Goal: Task Accomplishment & Management: Complete application form

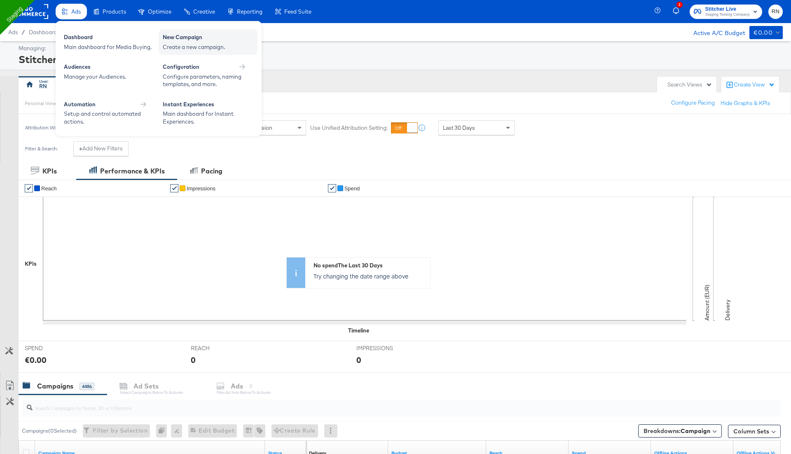
click at [201, 40] on div "New Campaign" at bounding box center [208, 38] width 91 height 10
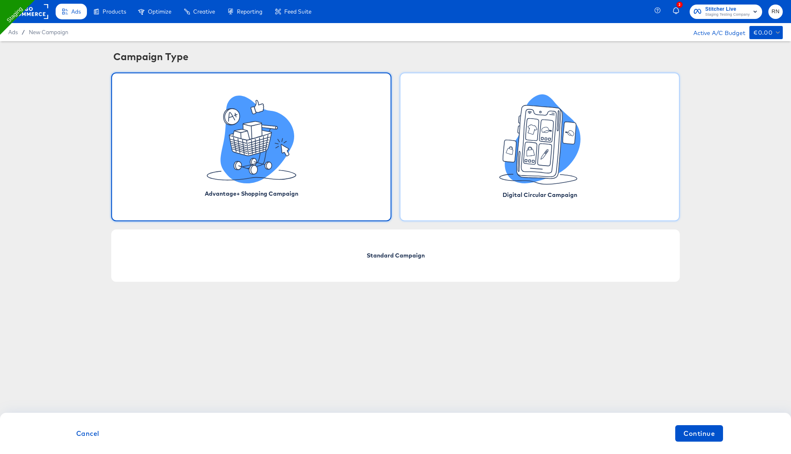
click at [509, 144] on icon at bounding box center [508, 151] width 13 height 22
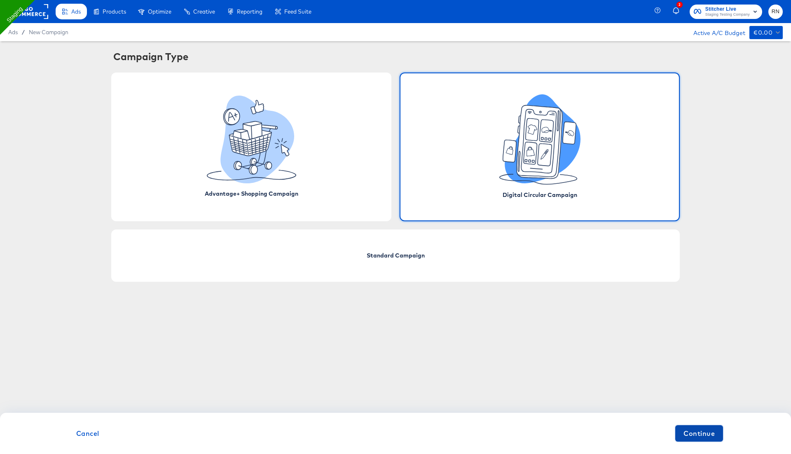
click at [705, 436] on span "Continue" at bounding box center [698, 433] width 31 height 12
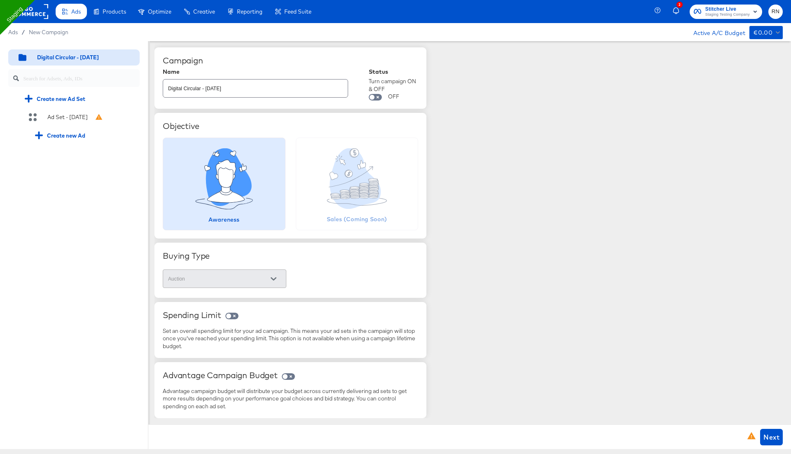
click at [241, 94] on div "Digital Circular - [DATE]" at bounding box center [255, 88] width 185 height 19
type input "Digital Circular - [DATE] RN_test333"
click at [72, 121] on div "Ad Set - [DATE]" at bounding box center [79, 117] width 121 height 16
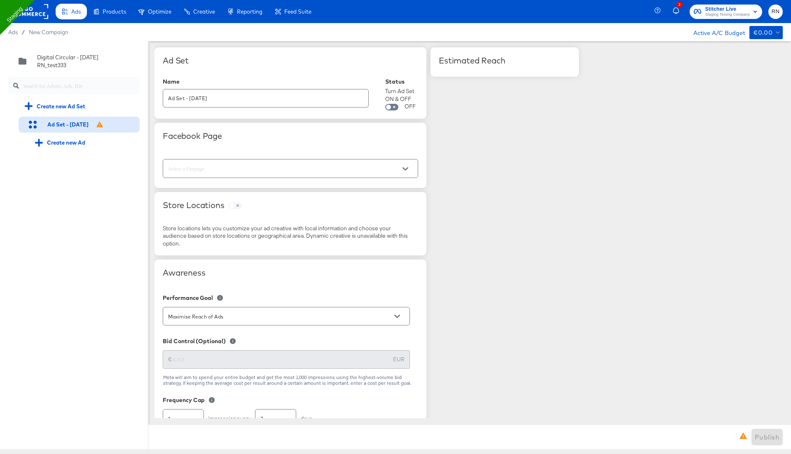
click at [206, 167] on input "text" at bounding box center [283, 168] width 235 height 9
click at [206, 206] on li "Staging" at bounding box center [290, 202] width 255 height 13
type input "Staging"
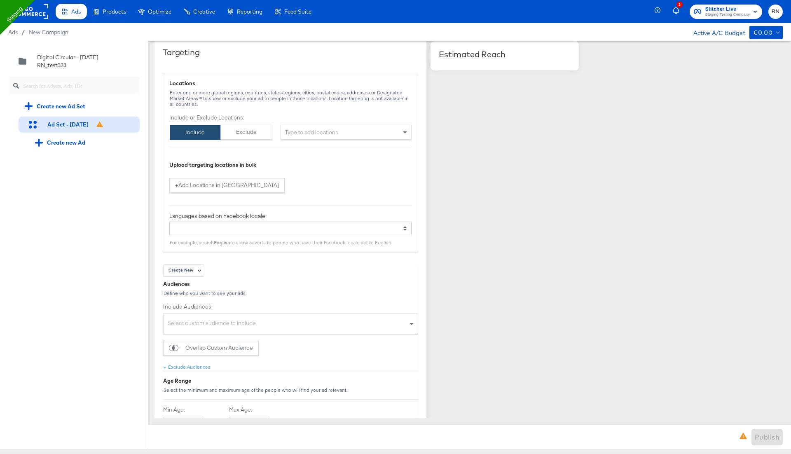
scroll to position [501, 0]
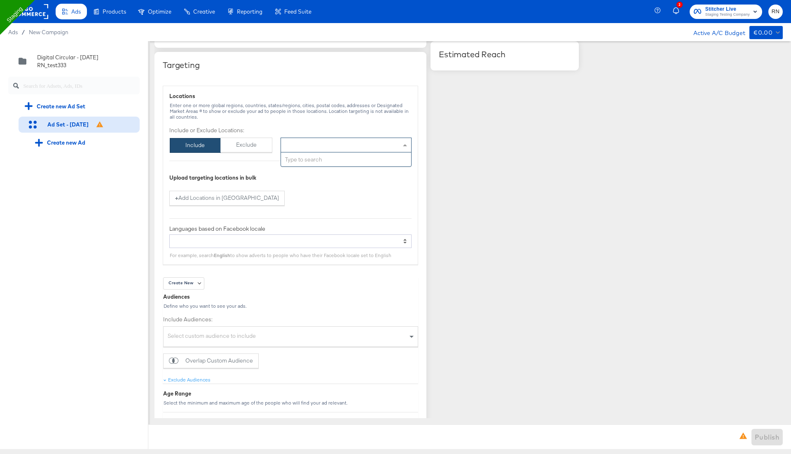
click at [333, 143] on div "Type to add locations" at bounding box center [345, 145] width 131 height 15
type input "united sta"
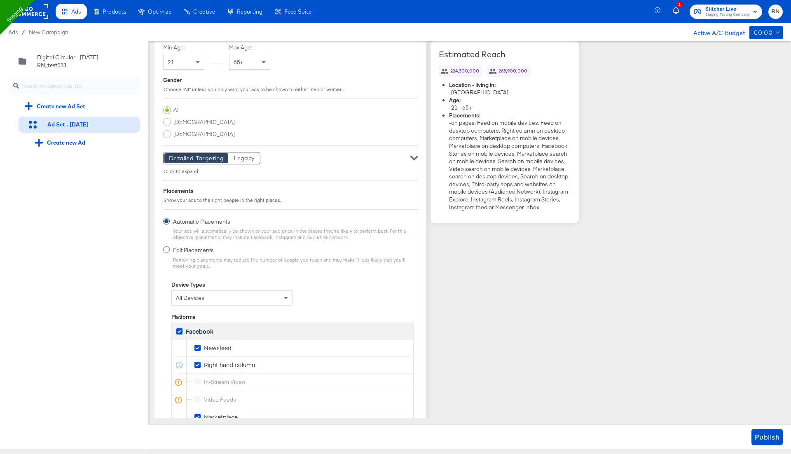
scroll to position [1211, 0]
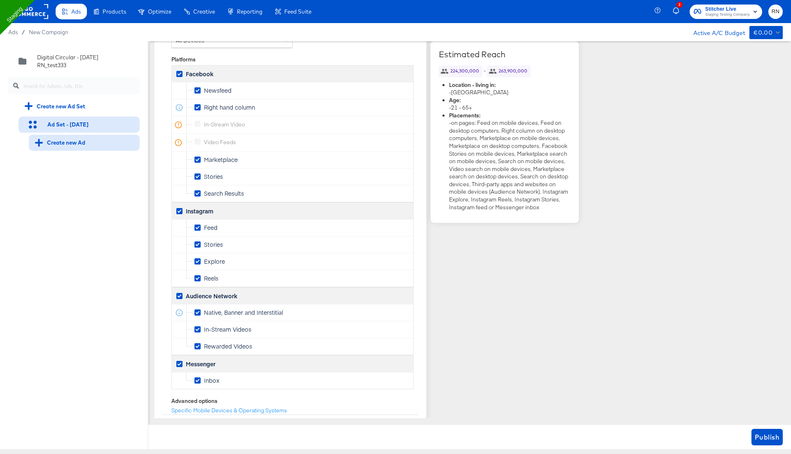
click at [78, 143] on div "Create new Ad" at bounding box center [60, 143] width 50 height 8
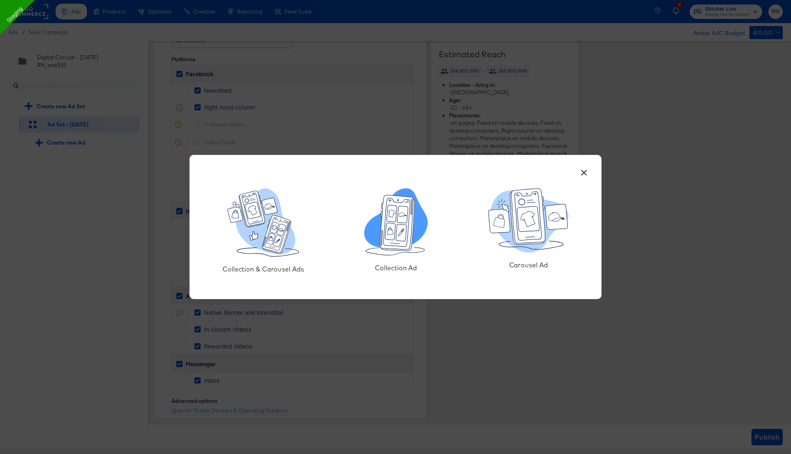
click at [399, 226] on icon at bounding box center [401, 232] width 11 height 17
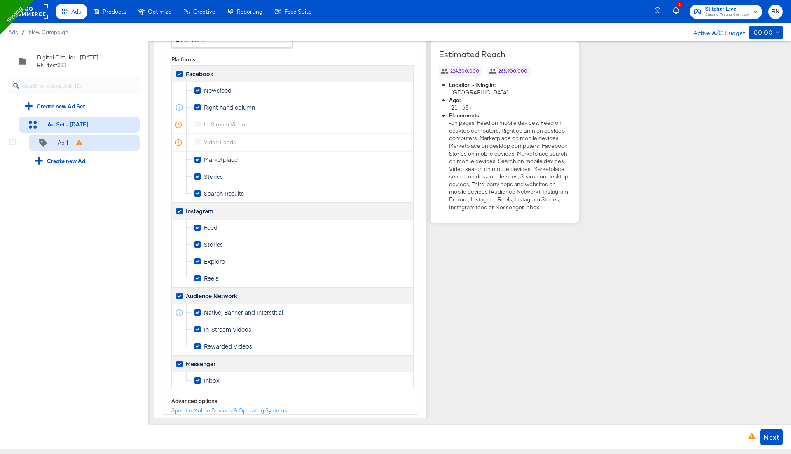
click at [94, 147] on div "Ad 1" at bounding box center [84, 143] width 111 height 16
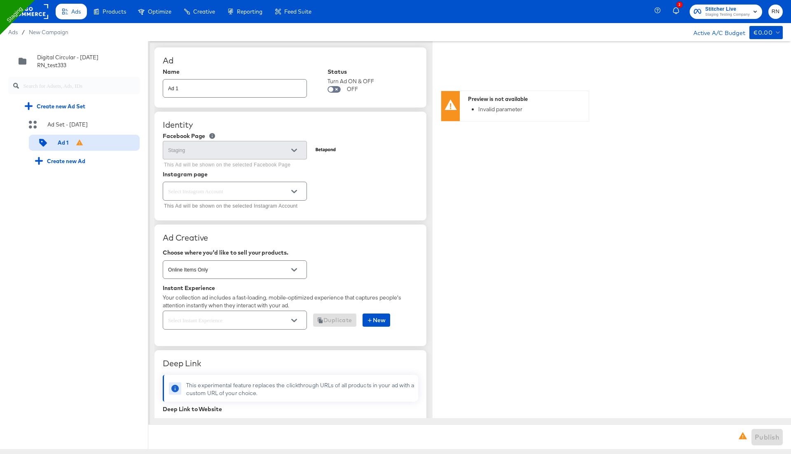
click at [229, 191] on input "text" at bounding box center [228, 191] width 124 height 9
click at [227, 223] on li "Page-backed Instagram Account" at bounding box center [235, 223] width 144 height 13
type textarea "x"
type input "Page-backed Instagram Account"
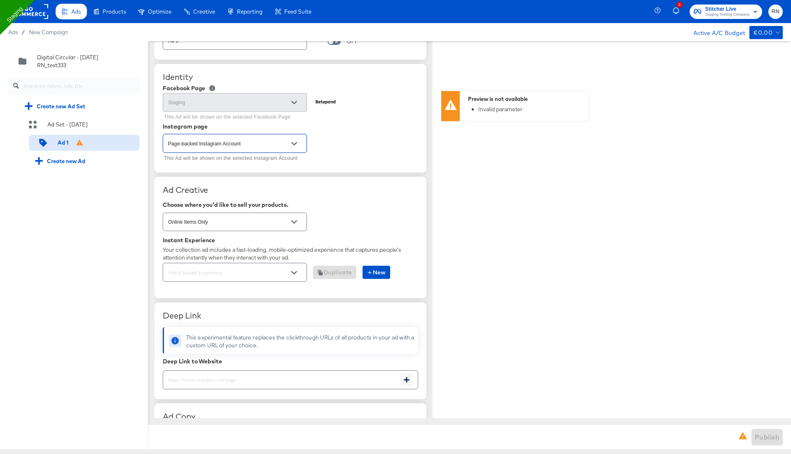
scroll to position [65, 0]
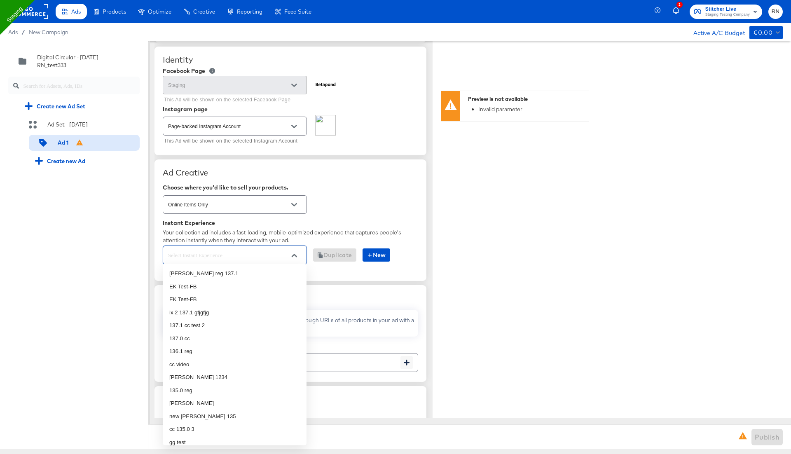
click at [240, 250] on input "text" at bounding box center [228, 254] width 124 height 9
type input "cc"
click at [205, 273] on li "137.1 cc test 2" at bounding box center [235, 273] width 144 height 13
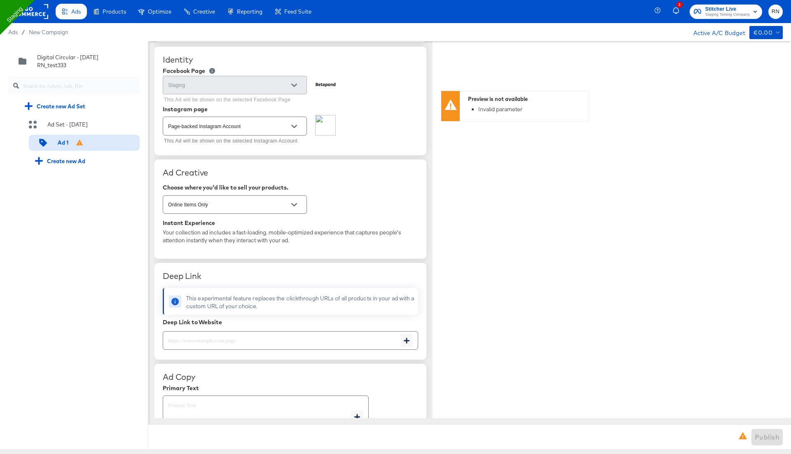
type textarea "x"
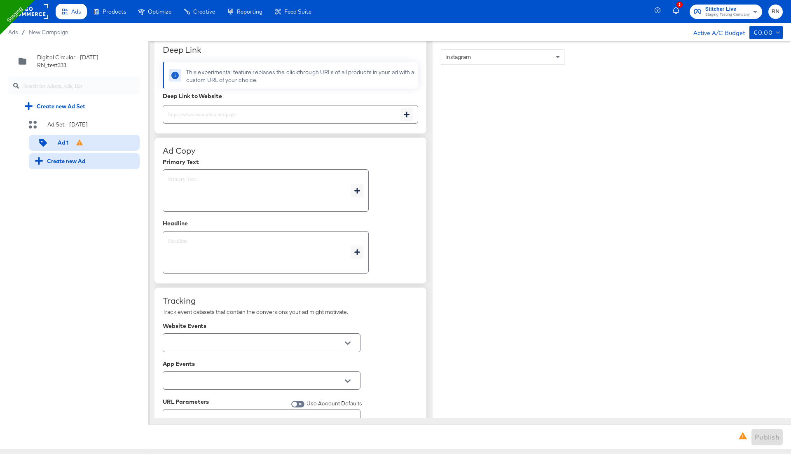
scroll to position [343, 0]
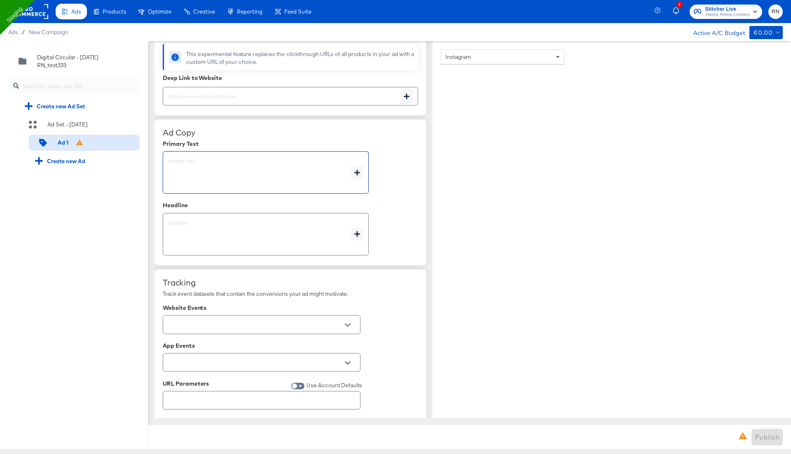
click at [201, 165] on textarea at bounding box center [259, 173] width 183 height 30
type textarea "x"
type textarea "s"
type textarea "x"
type textarea "sa"
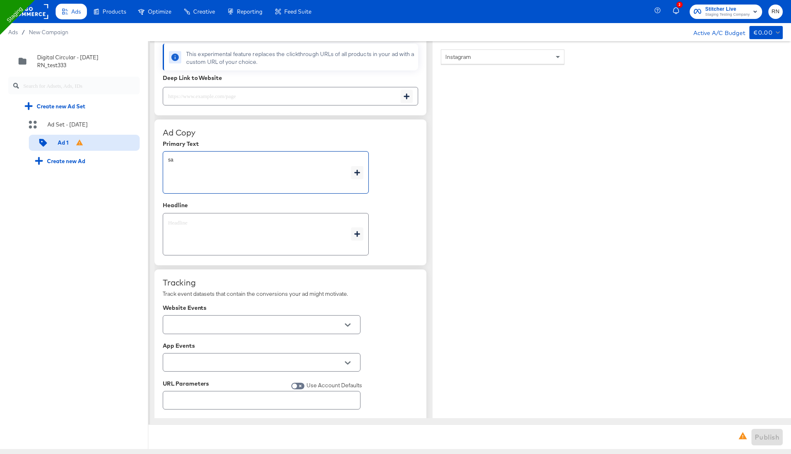
type textarea "x"
type textarea "[PERSON_NAME]"
type textarea "x"
type textarea "sale"
type textarea "x"
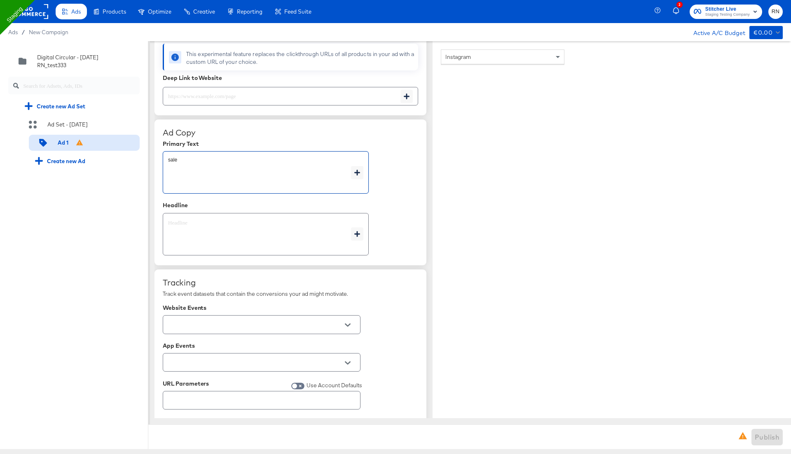
type textarea "sale"
type textarea "x"
click at [205, 228] on textarea at bounding box center [259, 234] width 183 height 30
type textarea "x"
type textarea "s"
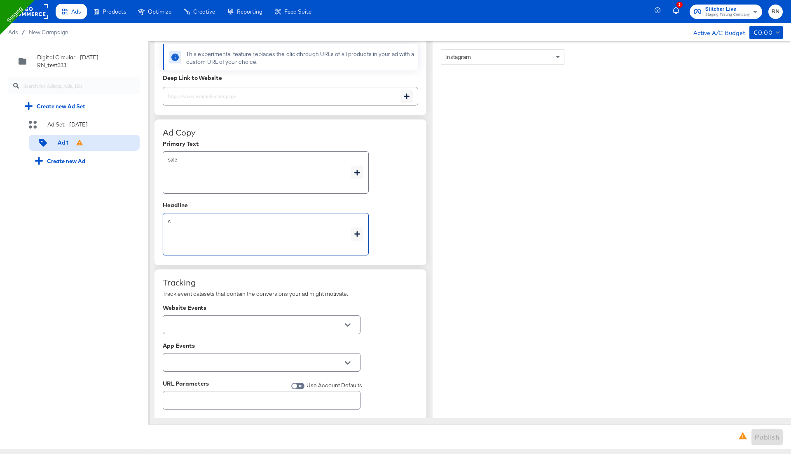
type textarea "x"
type textarea "sa"
type textarea "x"
type textarea "[PERSON_NAME]"
type textarea "x"
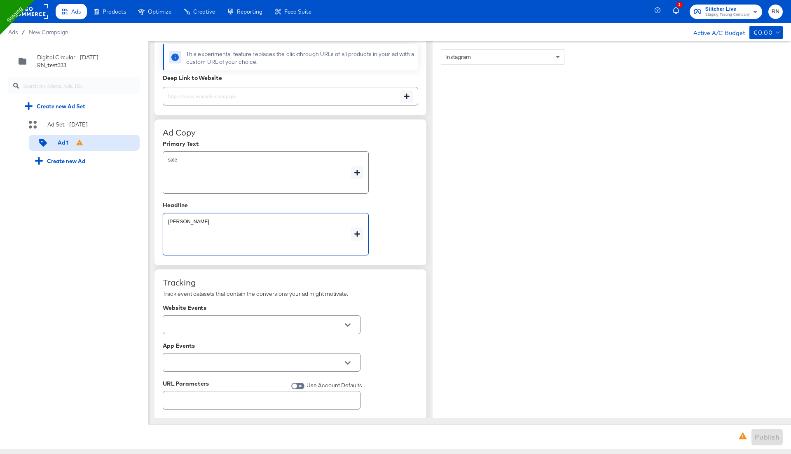
type textarea "sale"
type textarea "x"
type textarea "sale"
type textarea "x"
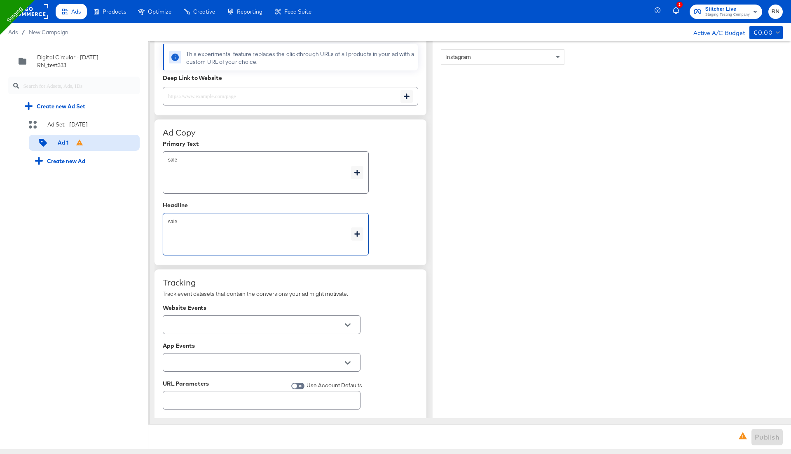
click at [227, 320] on input "text" at bounding box center [254, 324] width 177 height 9
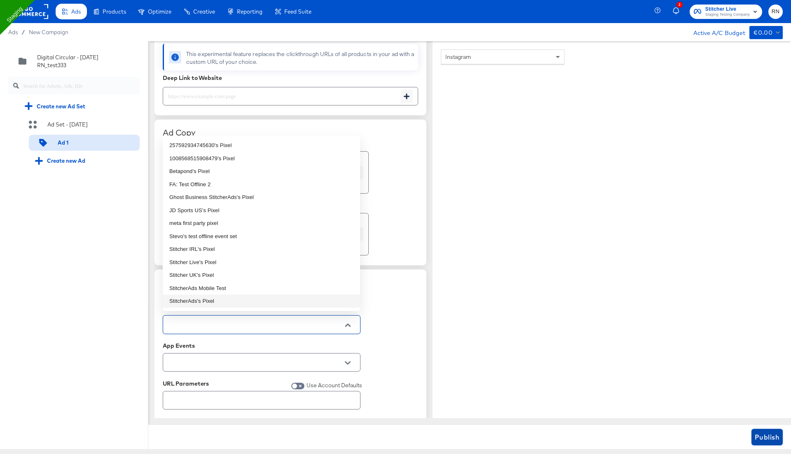
click at [763, 435] on span "Publish" at bounding box center [766, 437] width 25 height 12
type textarea "x"
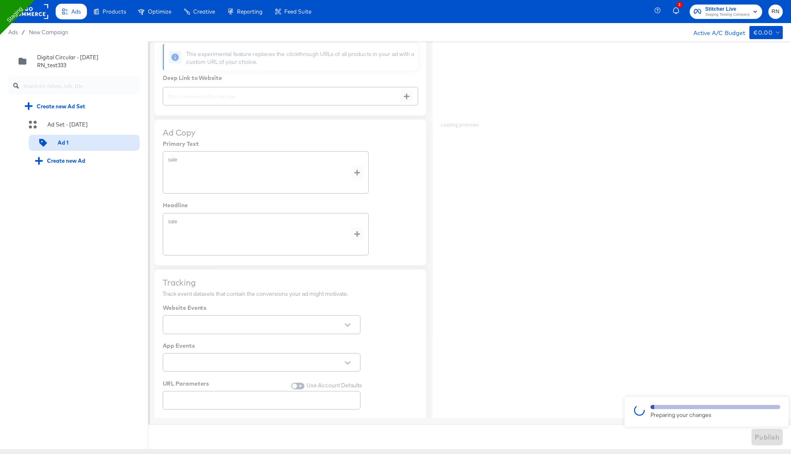
type textarea "x"
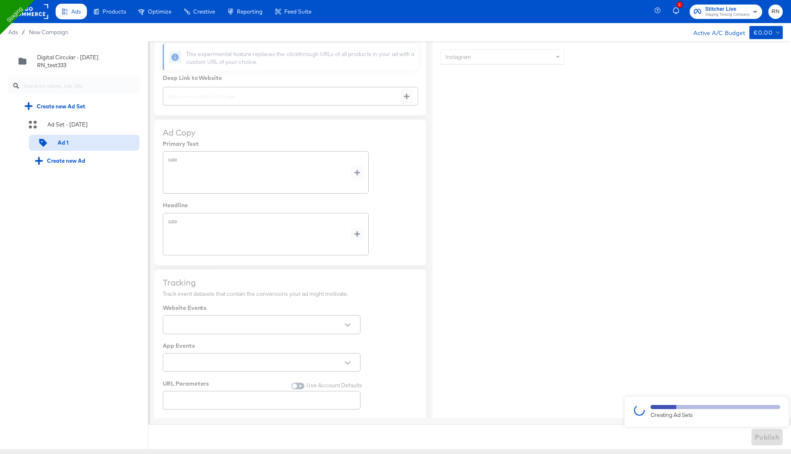
type textarea "x"
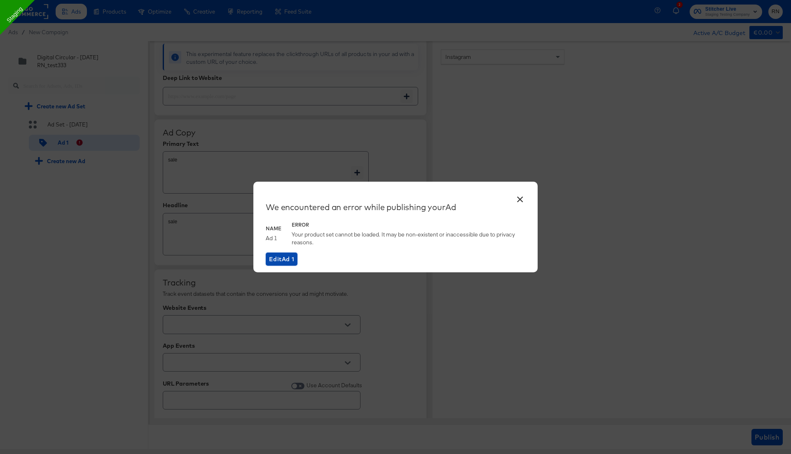
click at [280, 264] on button "Edit Ad 1" at bounding box center [282, 258] width 32 height 13
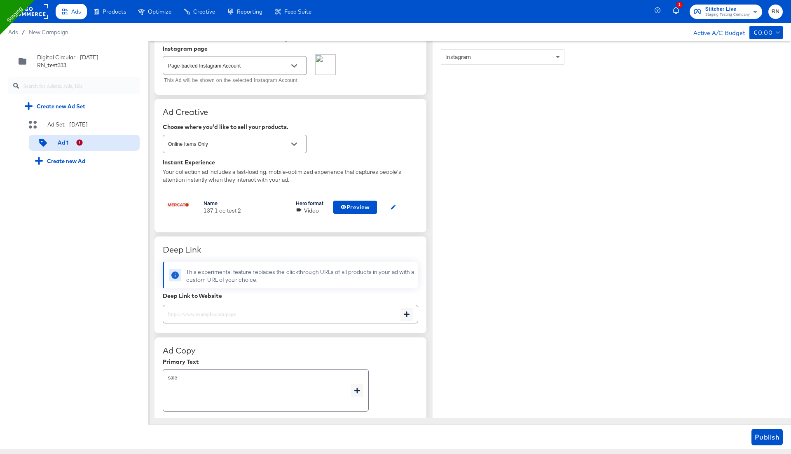
scroll to position [110, 0]
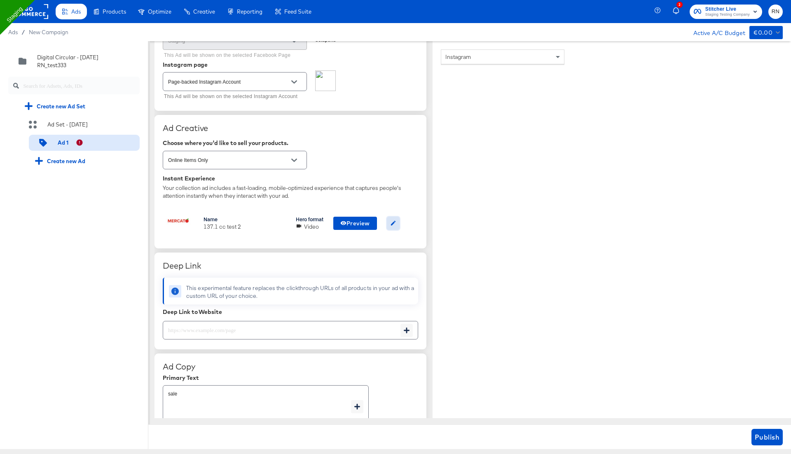
click at [394, 220] on icon "button" at bounding box center [393, 223] width 6 height 6
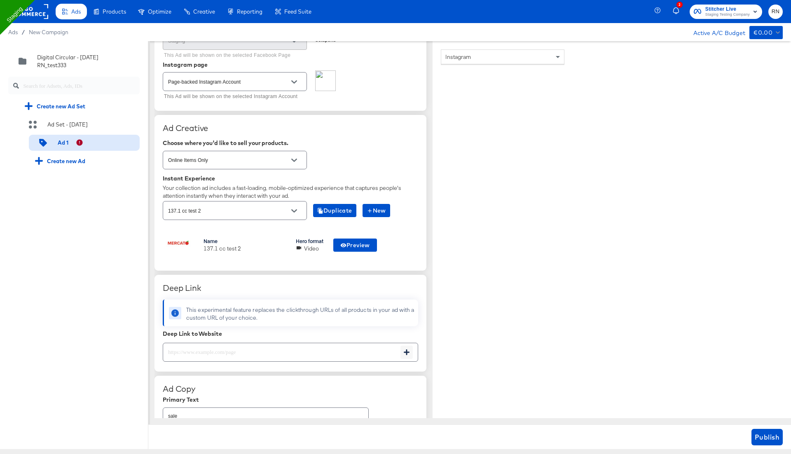
click at [256, 207] on input "137.1 cc test 2" at bounding box center [228, 210] width 124 height 9
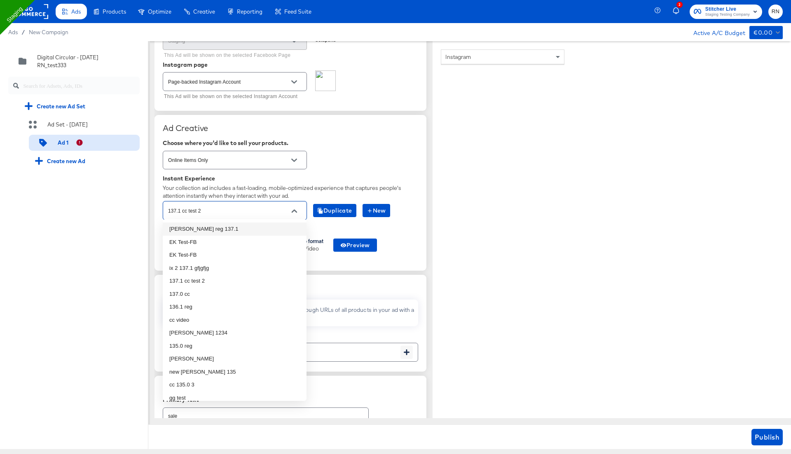
click at [240, 227] on li "[PERSON_NAME] reg 137.1" at bounding box center [235, 228] width 144 height 13
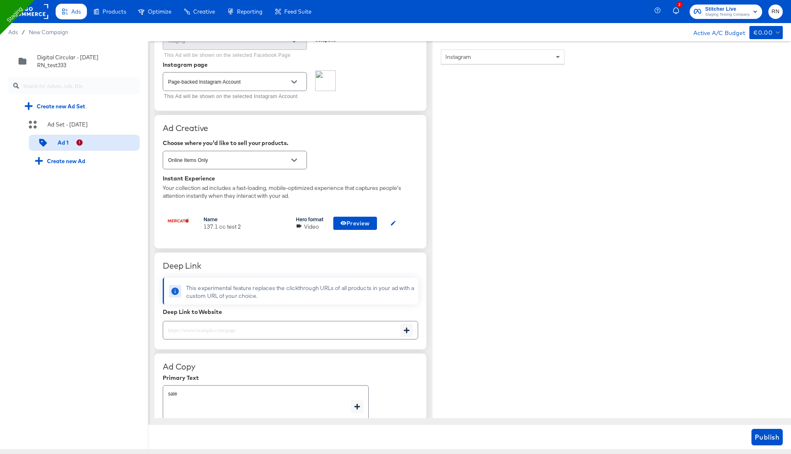
type textarea "x"
click at [394, 217] on button "button" at bounding box center [393, 223] width 13 height 13
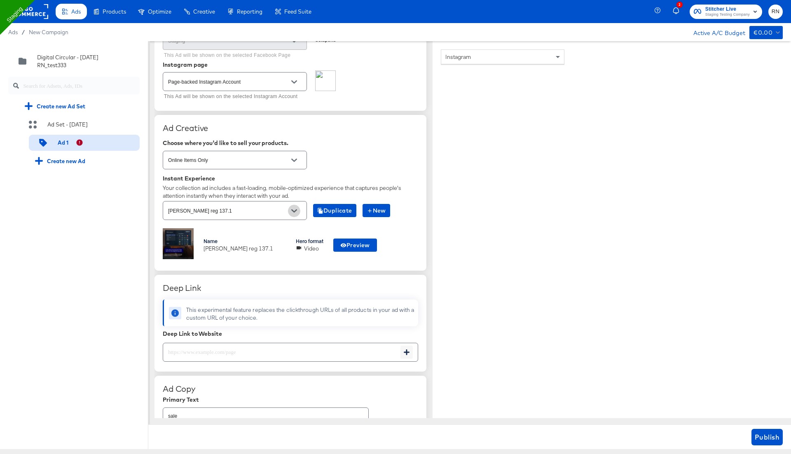
click at [290, 209] on button "Open" at bounding box center [294, 211] width 12 height 12
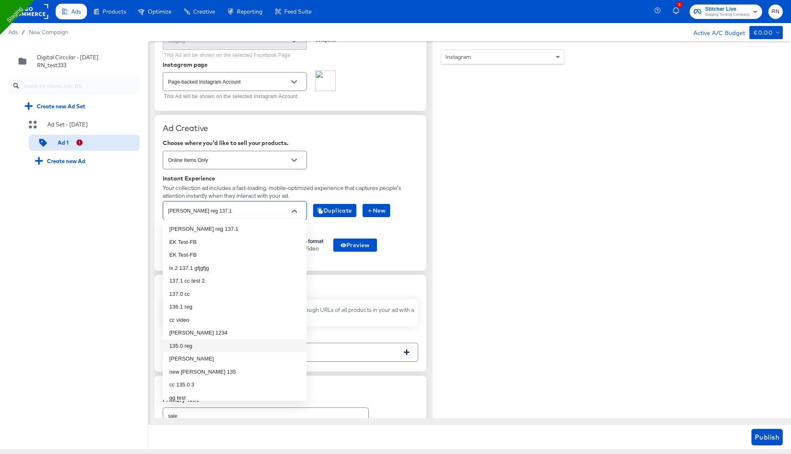
click at [196, 345] on li "135.0 reg" at bounding box center [235, 345] width 144 height 13
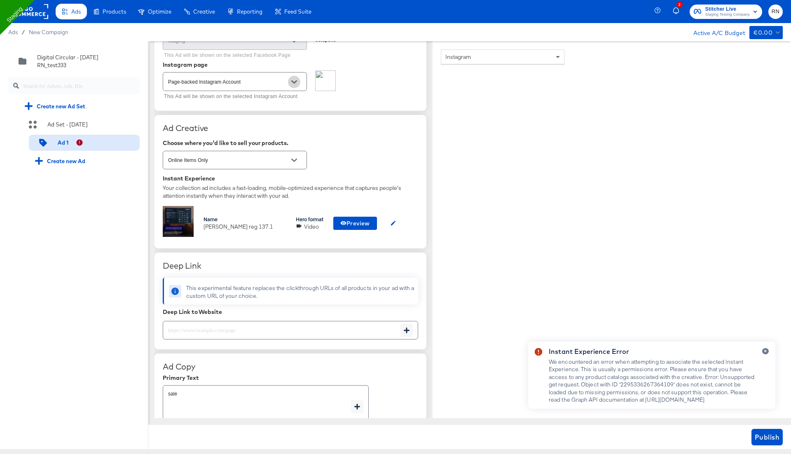
click at [294, 82] on icon "Open" at bounding box center [294, 81] width 6 height 3
click at [280, 94] on li "stitcherads" at bounding box center [235, 100] width 144 height 13
type textarea "x"
type input "stitcherads"
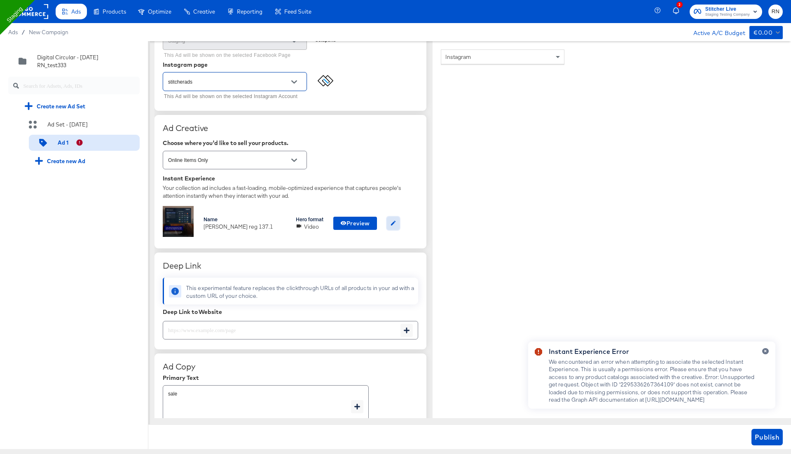
click at [396, 220] on icon "button" at bounding box center [393, 223] width 6 height 6
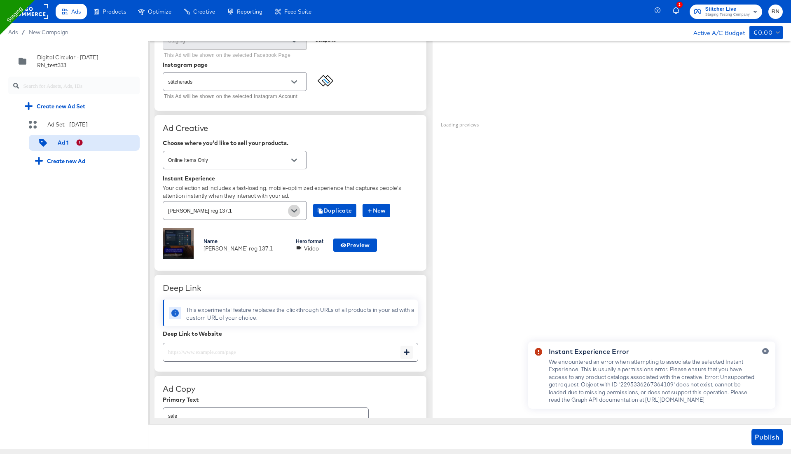
click at [294, 210] on icon "Open" at bounding box center [294, 210] width 6 height 3
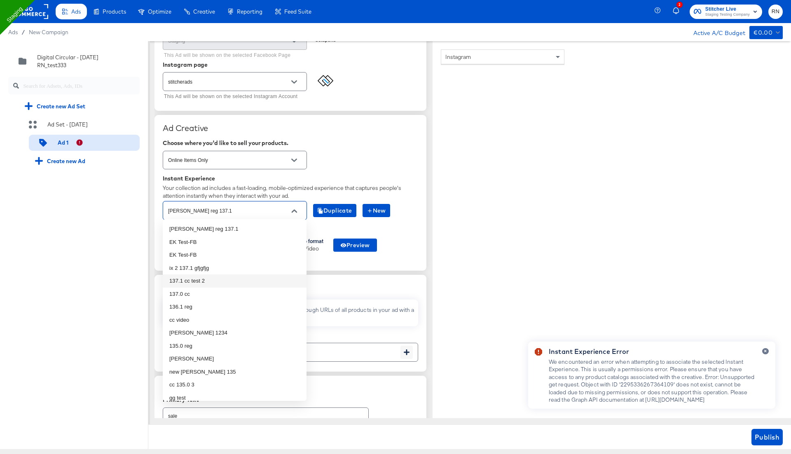
click at [225, 280] on li "137.1 cc test 2" at bounding box center [235, 280] width 144 height 13
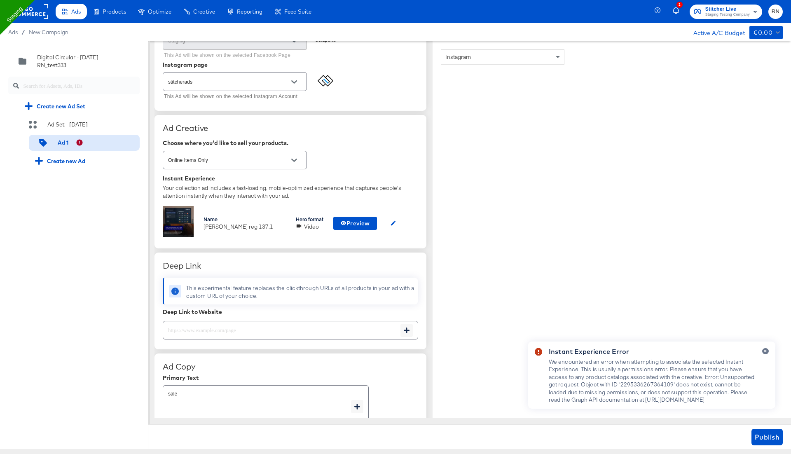
type textarea "x"
click at [764, 349] on icon "button" at bounding box center [764, 351] width 3 height 5
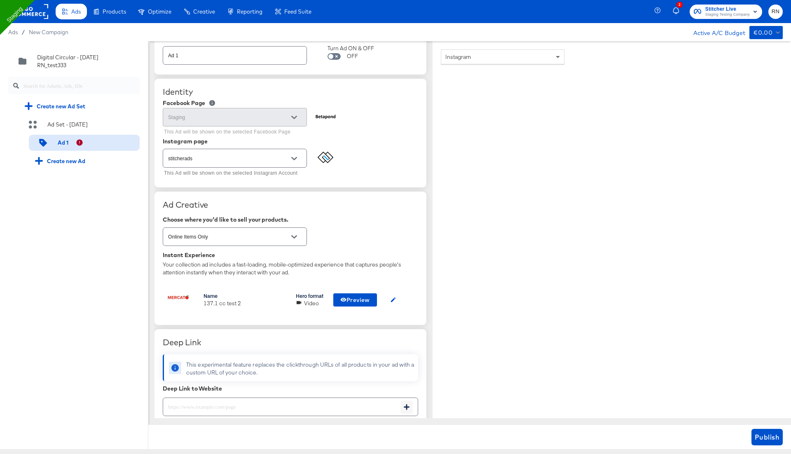
scroll to position [0, 0]
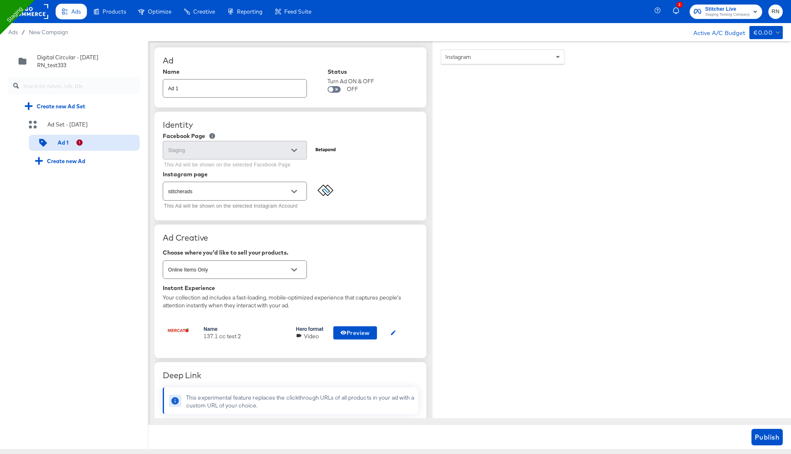
click at [221, 191] on input "stitcherads" at bounding box center [228, 191] width 124 height 9
click at [210, 222] on li "Page-backed Instagram Account" at bounding box center [235, 223] width 144 height 13
type textarea "x"
type input "Page-backed Instagram Account"
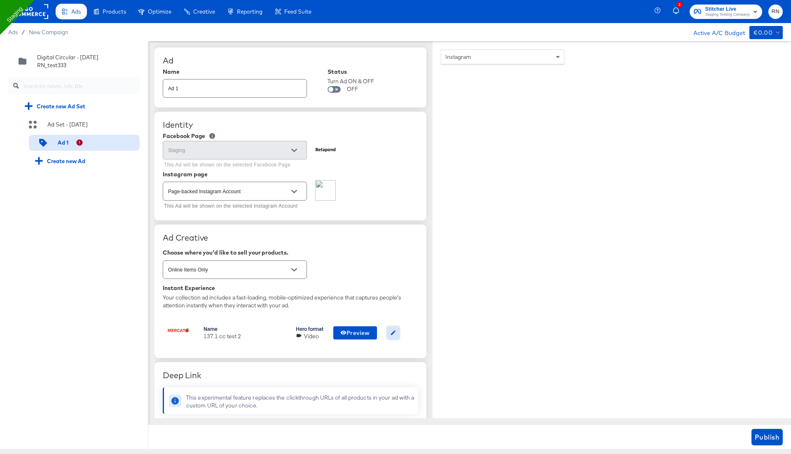
click at [396, 331] on icon "button" at bounding box center [393, 332] width 6 height 6
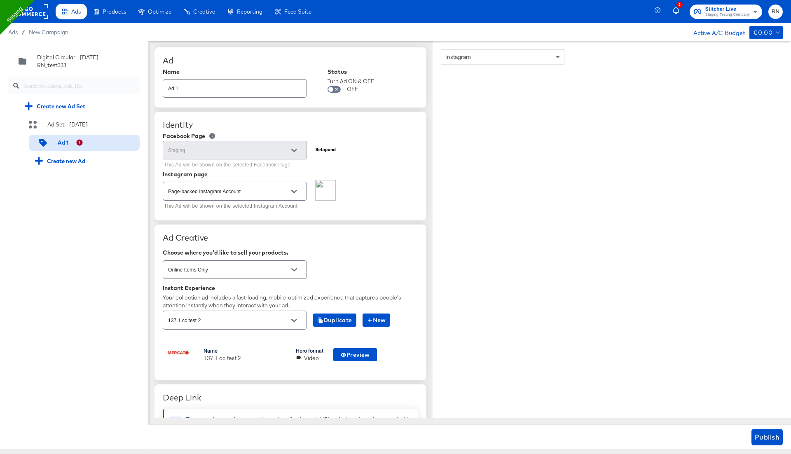
click at [294, 317] on icon "Open" at bounding box center [294, 320] width 6 height 6
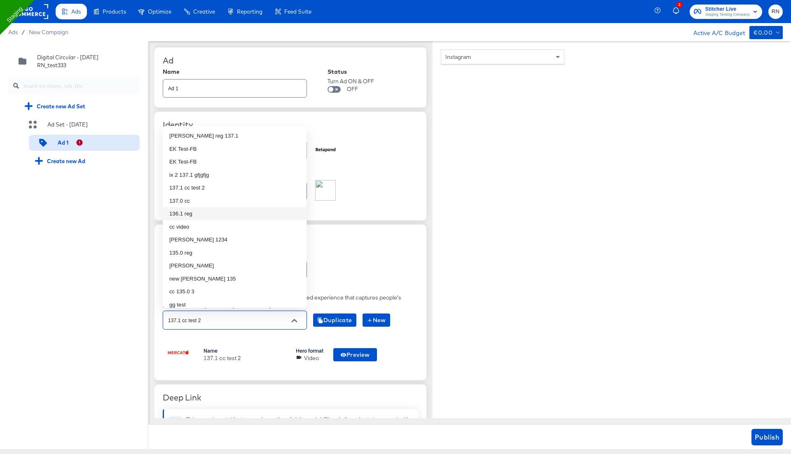
click at [203, 211] on li "136.1 reg" at bounding box center [235, 213] width 144 height 13
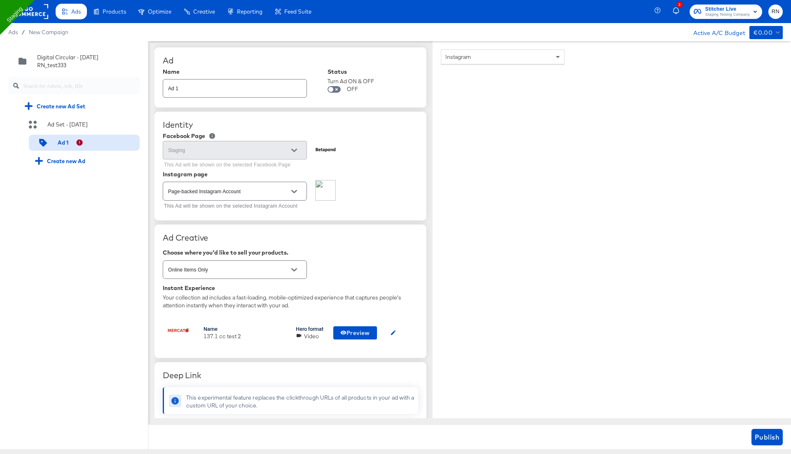
type textarea "x"
click at [394, 329] on icon "button" at bounding box center [393, 332] width 6 height 6
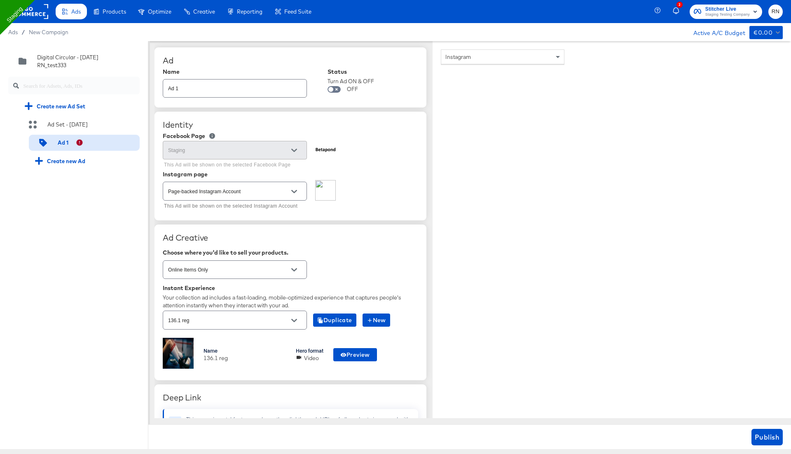
click at [270, 315] on input "136.1 reg" at bounding box center [228, 319] width 124 height 9
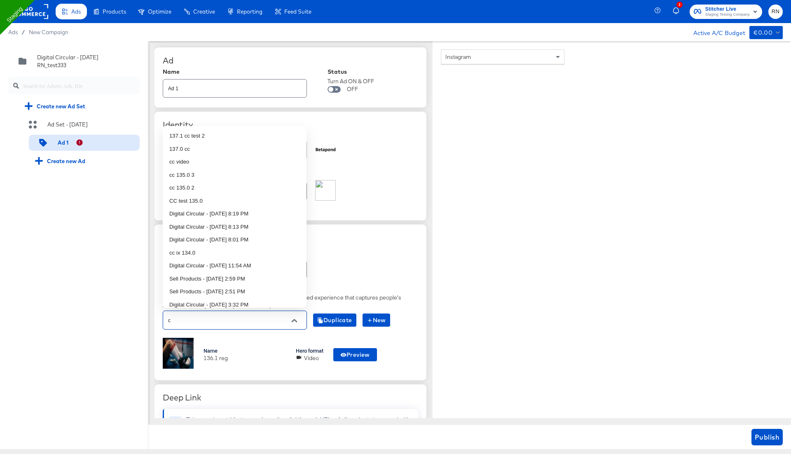
type input "cc"
click at [219, 250] on li "cc 131.1 no 5" at bounding box center [235, 252] width 144 height 13
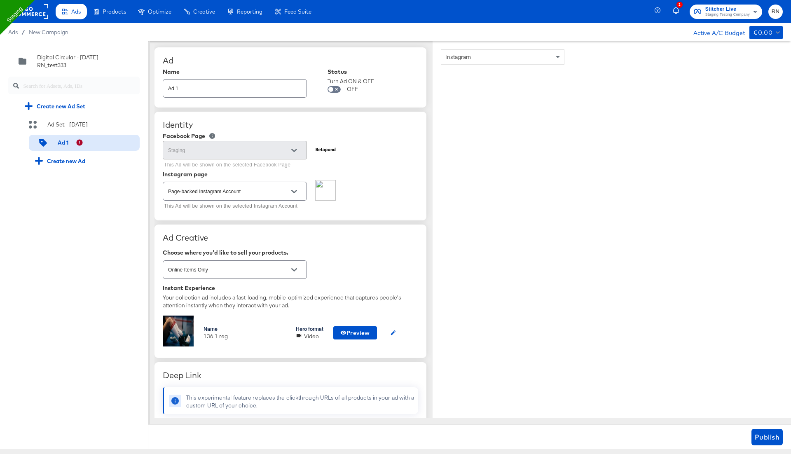
type textarea "x"
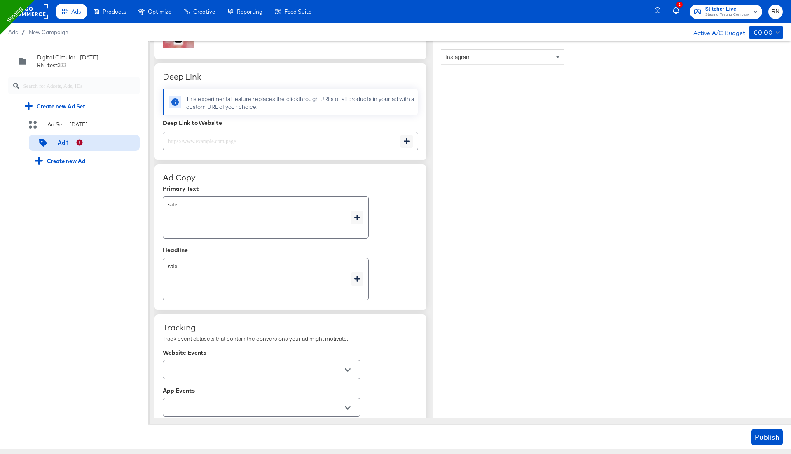
scroll to position [412, 0]
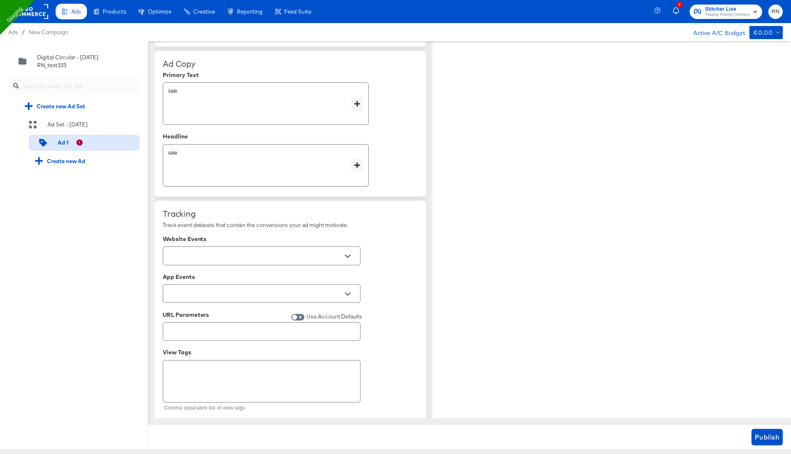
click at [522, 307] on div "Instagram" at bounding box center [507, 218] width 132 height 392
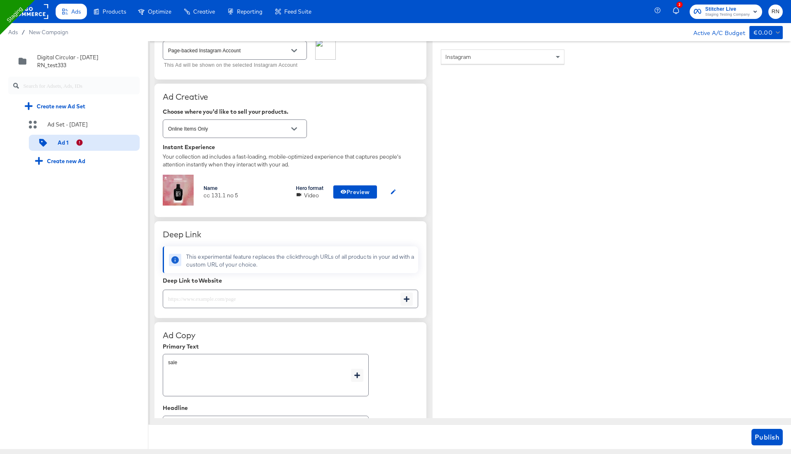
scroll to position [0, 0]
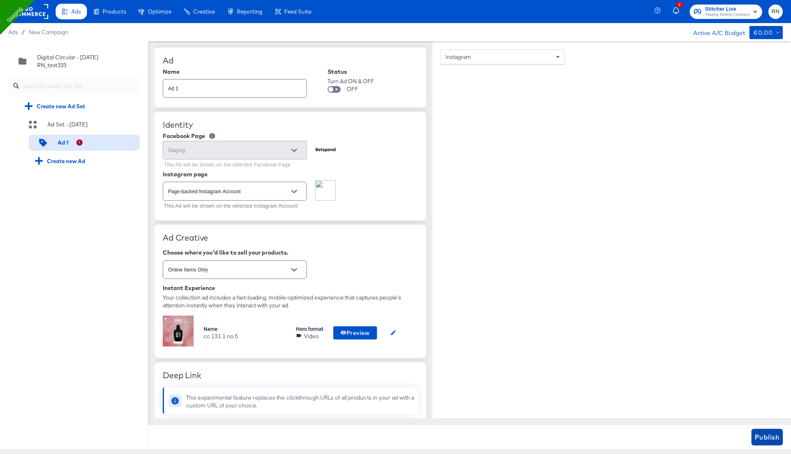
click at [763, 440] on span "Publish" at bounding box center [766, 437] width 25 height 12
type textarea "x"
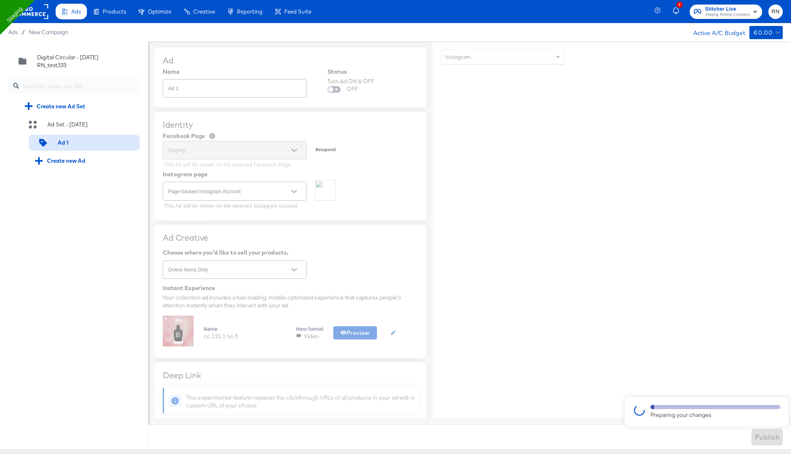
type textarea "x"
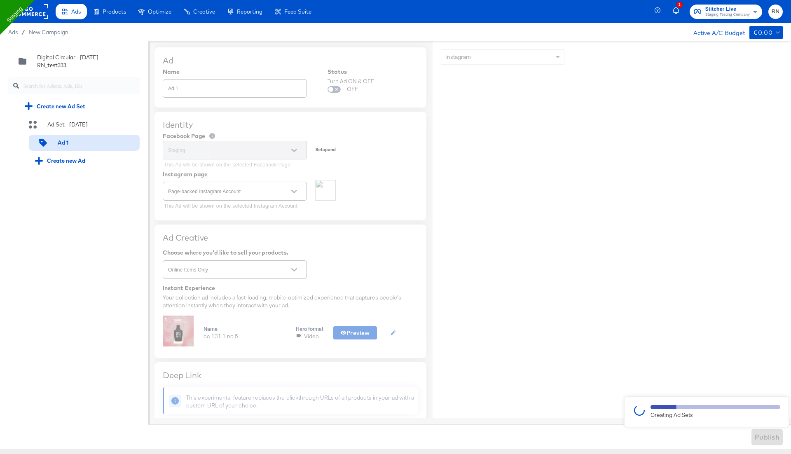
type textarea "x"
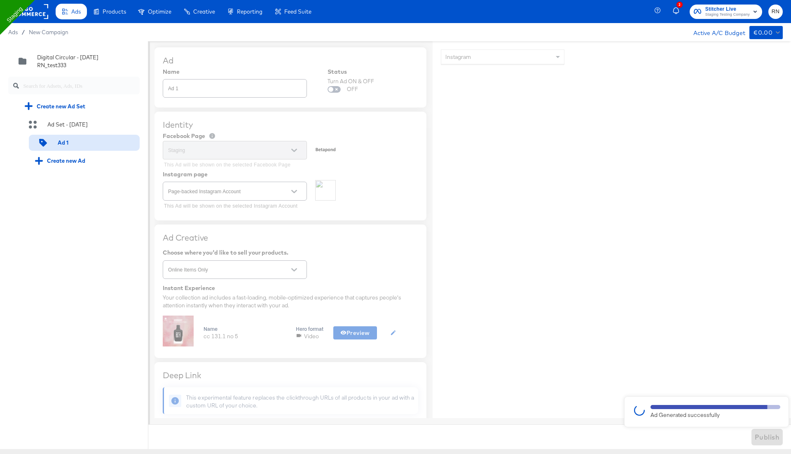
type textarea "x"
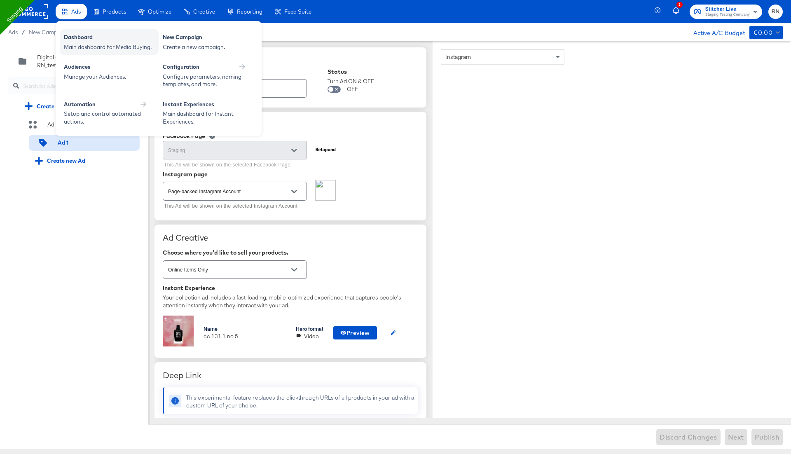
click at [84, 41] on div "Dashboard" at bounding box center [109, 38] width 91 height 10
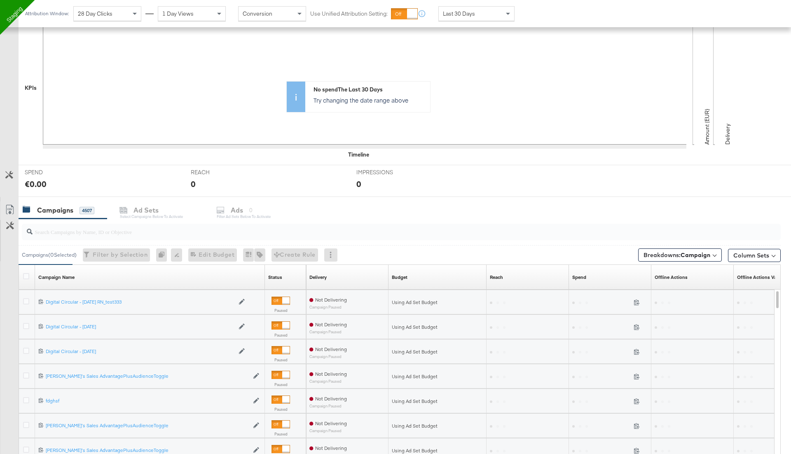
scroll to position [177, 0]
